Goal: Information Seeking & Learning: Learn about a topic

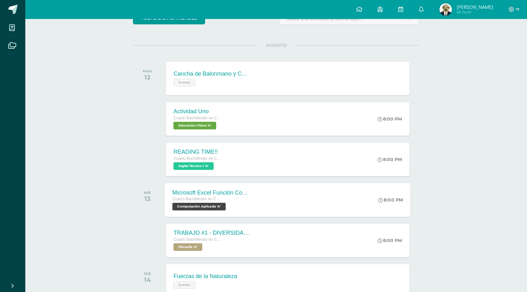
scroll to position [109, 0]
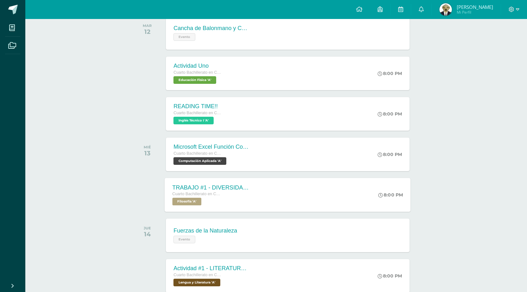
click at [272, 195] on div "TRABAJO #1 - DIVERSIDAD CULTURAL Cuarto Bachillerato en CCLL con Orientación en…" at bounding box center [288, 195] width 246 height 34
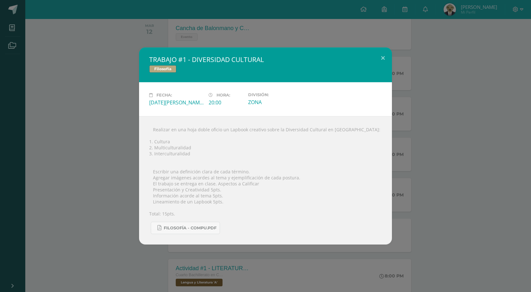
click at [112, 24] on div "TRABAJO #1 - DIVERSIDAD CULTURAL Filosofía Fecha: [DATE][PERSON_NAME] Hora: 20:…" at bounding box center [265, 146] width 531 height 292
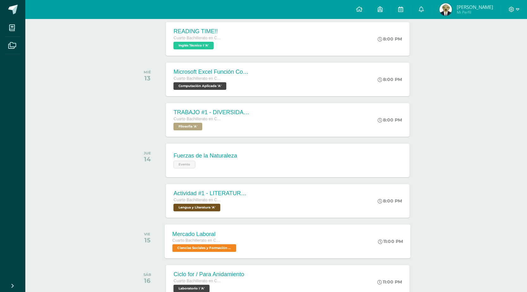
scroll to position [267, 0]
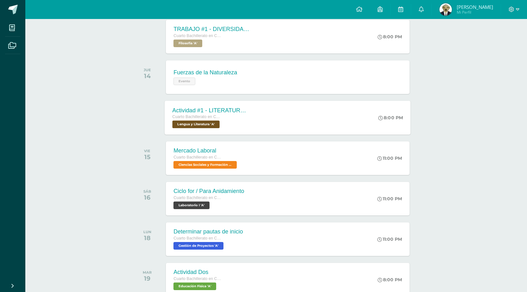
click at [221, 111] on div "Actividad #1 - LITERATURA DEL NEOCLASICISMO" at bounding box center [210, 110] width 77 height 7
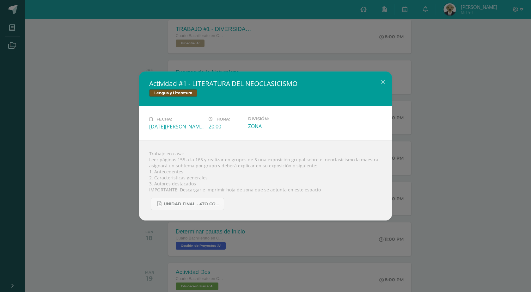
click at [113, 190] on div "Actividad #1 - LITERATURA DEL NEOCLASICISMO Lengua y Literatura Fecha: [DATE][P…" at bounding box center [266, 145] width 526 height 149
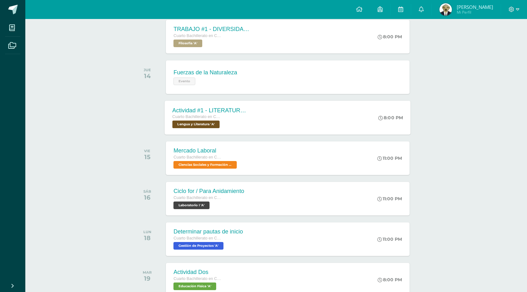
click at [209, 124] on span "Lengua y Literatura 'A'" at bounding box center [195, 124] width 47 height 8
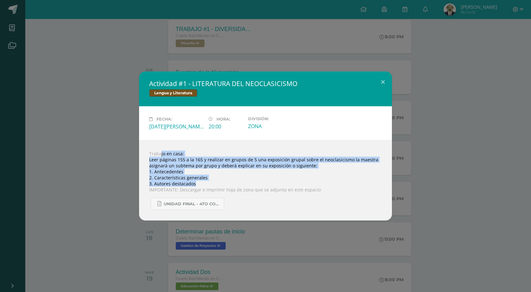
drag, startPoint x: 150, startPoint y: 154, endPoint x: 291, endPoint y: 181, distance: 143.9
click at [291, 181] on div "Trabajo en casa: Leer páginas 155 a la 165 y realizar en grupos de 5 una exposi…" at bounding box center [265, 180] width 253 height 80
click at [93, 165] on div "Actividad #1 - LITERATURA DEL NEOCLASICISMO Lengua y Literatura Fecha: [DATE][P…" at bounding box center [266, 145] width 526 height 149
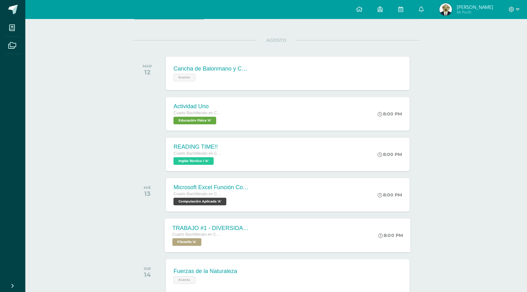
scroll to position [126, 0]
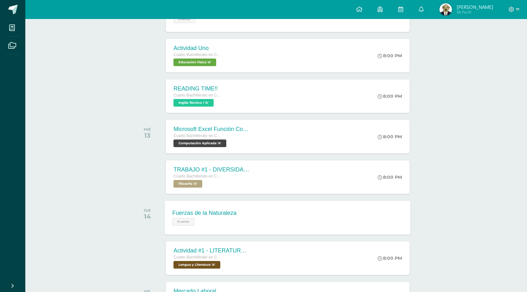
click at [216, 214] on div "Fuerzas de la Naturaleza" at bounding box center [204, 213] width 64 height 7
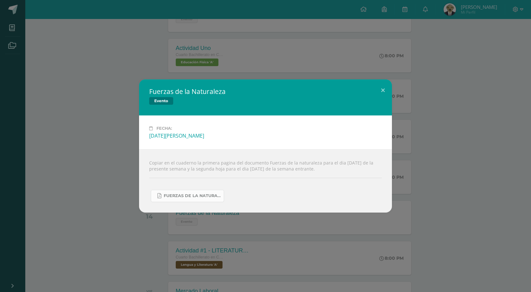
click at [208, 196] on span "FUERZAS DE LA NATURALEZA 2025.pdf" at bounding box center [192, 195] width 57 height 5
click at [122, 147] on div "Fuerzas de la Naturaleza Evento Fecha: [DATE][PERSON_NAME] Copiar en el cuadern…" at bounding box center [266, 145] width 526 height 133
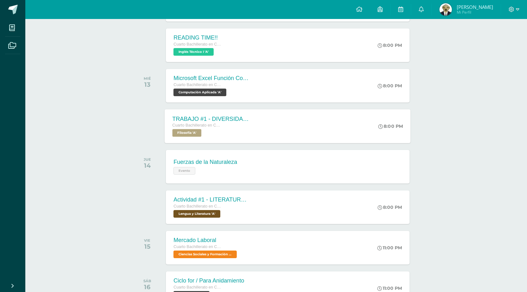
scroll to position [221, 0]
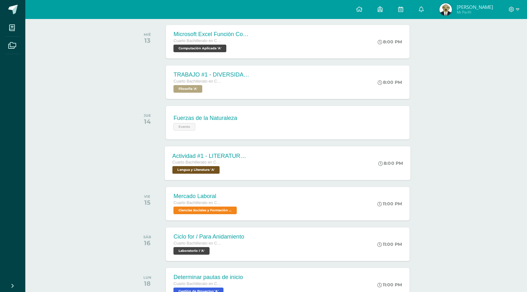
click at [217, 164] on span "Cuarto Bachillerato en CCLL con Orientación en Computación" at bounding box center [196, 162] width 48 height 4
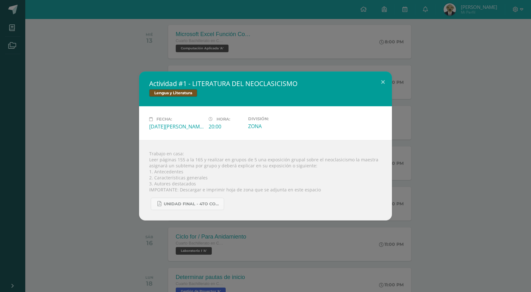
click at [102, 169] on div "Actividad #1 - LITERATURA DEL NEOCLASICISMO Lengua y Literatura Fecha: [DATE][P…" at bounding box center [266, 145] width 526 height 149
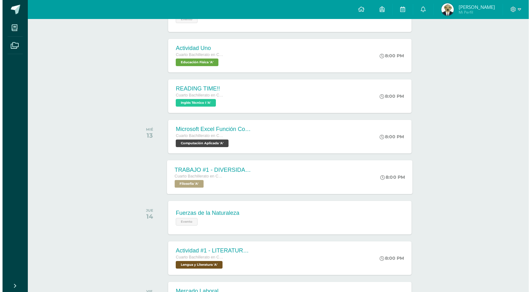
scroll to position [95, 0]
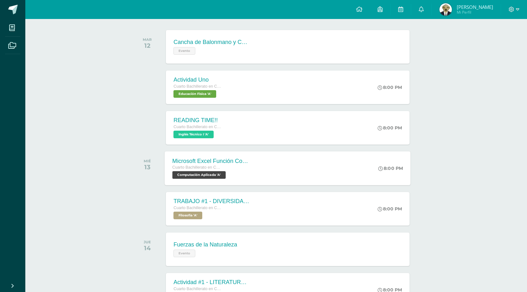
click at [239, 173] on div "Cuarto Bachillerato en CCLL con Orientación en Computación Computación Aplicada…" at bounding box center [210, 171] width 77 height 15
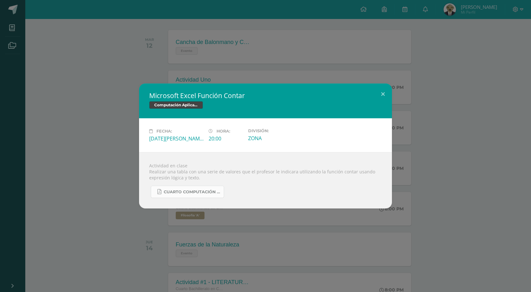
click at [195, 193] on span "CUARTO COMPUTACIÓN 4TA UNIDAD.pdf" at bounding box center [192, 191] width 57 height 5
click at [110, 123] on div "Microsoft Excel Función Contar Computación Aplicada Fecha: [DATE][PERSON_NAME] …" at bounding box center [266, 145] width 526 height 125
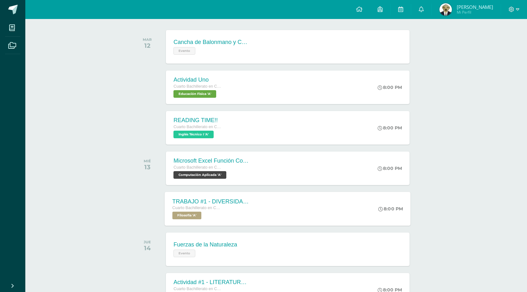
click at [217, 211] on div "Cuarto Bachillerato en CCLL con Orientación en Computación" at bounding box center [210, 208] width 77 height 7
